Goal: Check status: Check status

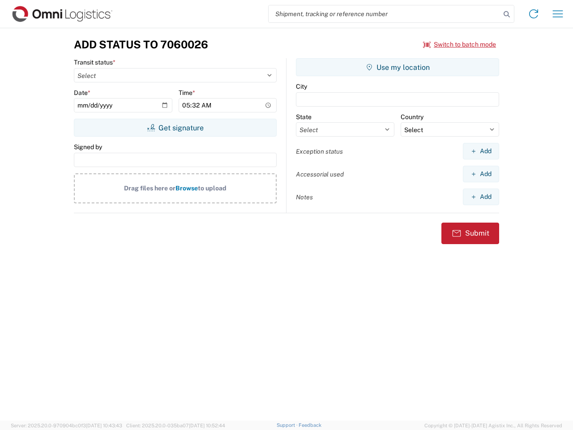
click at [384, 14] on input "search" at bounding box center [384, 13] width 232 height 17
click at [506, 14] on icon at bounding box center [506, 14] width 13 height 13
click at [533, 14] on icon at bounding box center [533, 14] width 14 height 14
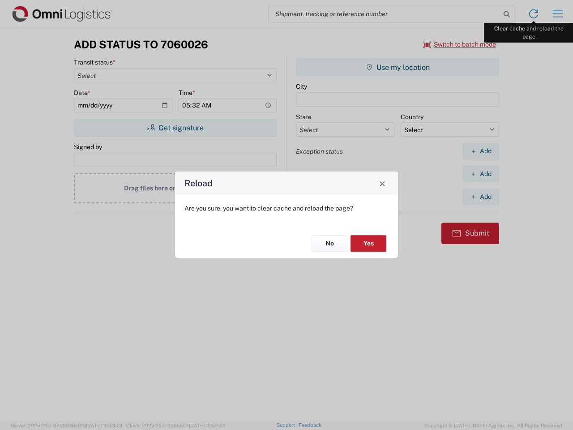
click at [557, 14] on div "Reload Are you sure, you want to clear cache and reload the page? No Yes" at bounding box center [286, 215] width 573 height 430
click at [460, 44] on div "Reload Are you sure, you want to clear cache and reload the page? No Yes" at bounding box center [286, 215] width 573 height 430
click at [175, 128] on div "Reload Are you sure, you want to clear cache and reload the page? No Yes" at bounding box center [286, 215] width 573 height 430
click at [397, 67] on div "Reload Are you sure, you want to clear cache and reload the page? No Yes" at bounding box center [286, 215] width 573 height 430
click at [481, 151] on div "Reload Are you sure, you want to clear cache and reload the page? No Yes" at bounding box center [286, 215] width 573 height 430
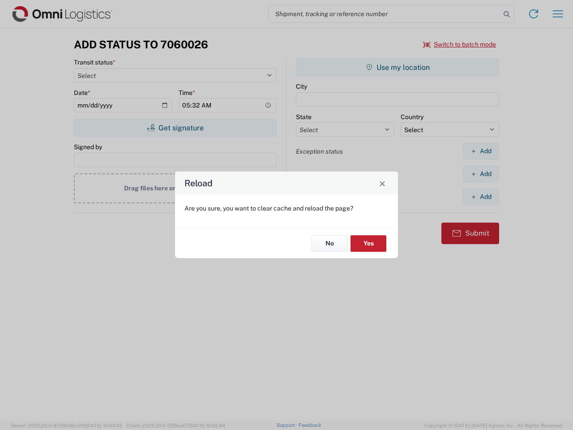
click at [481, 174] on div "Reload Are you sure, you want to clear cache and reload the page? No Yes" at bounding box center [286, 215] width 573 height 430
click at [481, 196] on div "Reload Are you sure, you want to clear cache and reload the page? No Yes" at bounding box center [286, 215] width 573 height 430
